Goal: Task Accomplishment & Management: Use online tool/utility

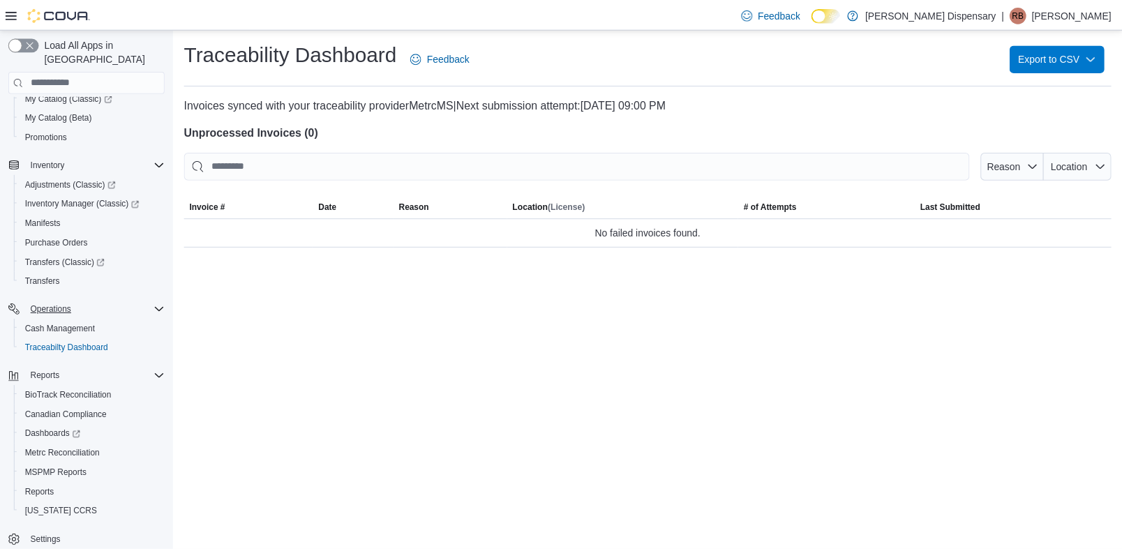
scroll to position [177, 0]
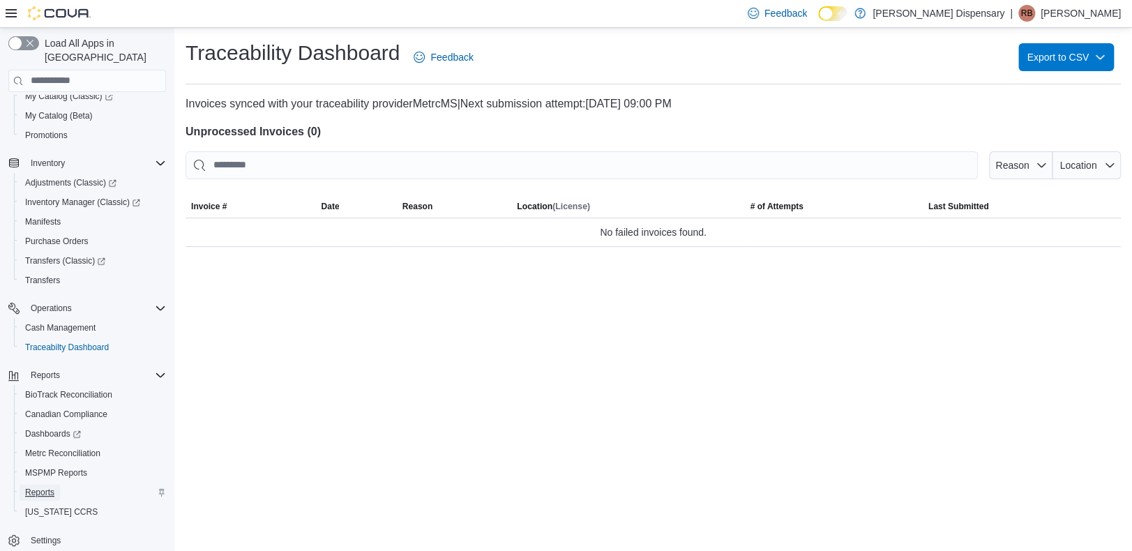
click at [36, 487] on span "Reports" at bounding box center [39, 492] width 29 height 11
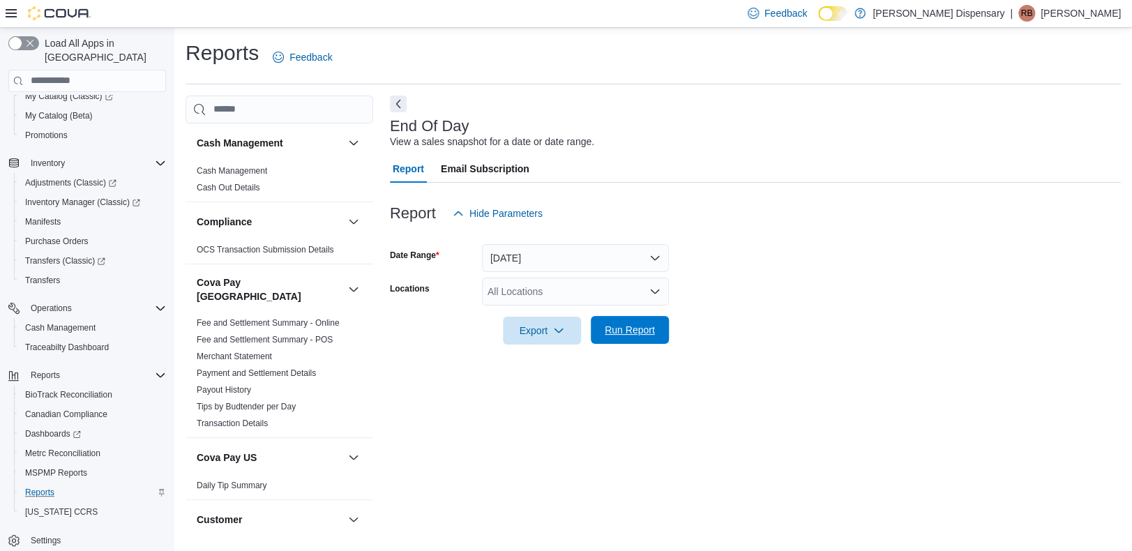
click at [633, 326] on span "Run Report" at bounding box center [630, 330] width 50 height 14
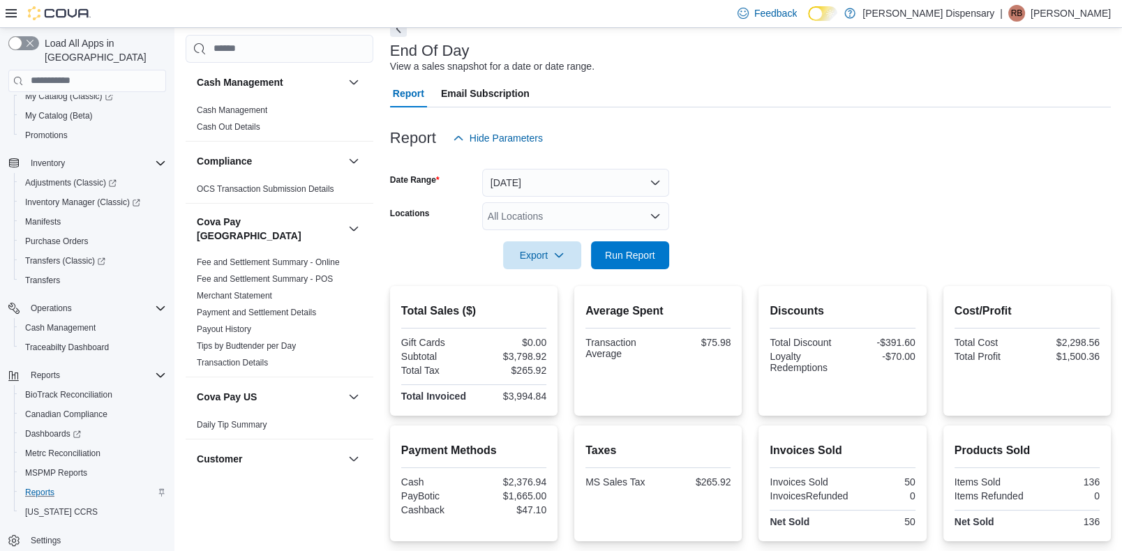
scroll to position [57, 0]
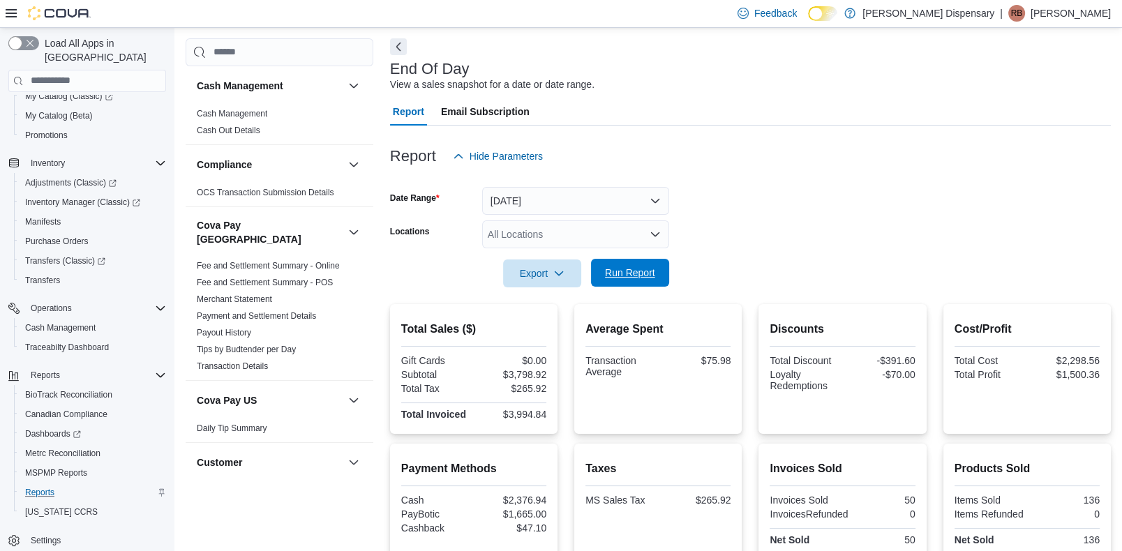
click at [630, 269] on span "Run Report" at bounding box center [630, 273] width 50 height 14
